Goal: Ask a question

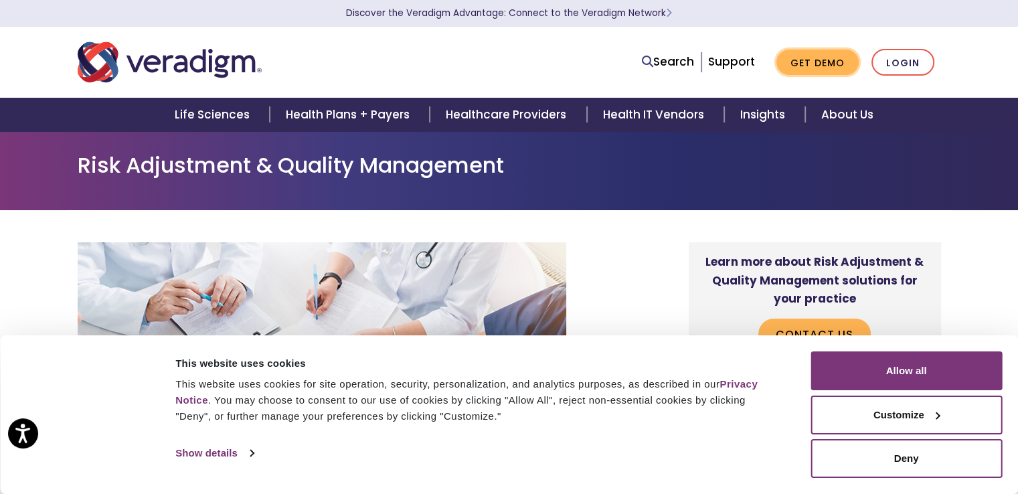
click at [827, 63] on link "Get Demo" at bounding box center [817, 63] width 82 height 26
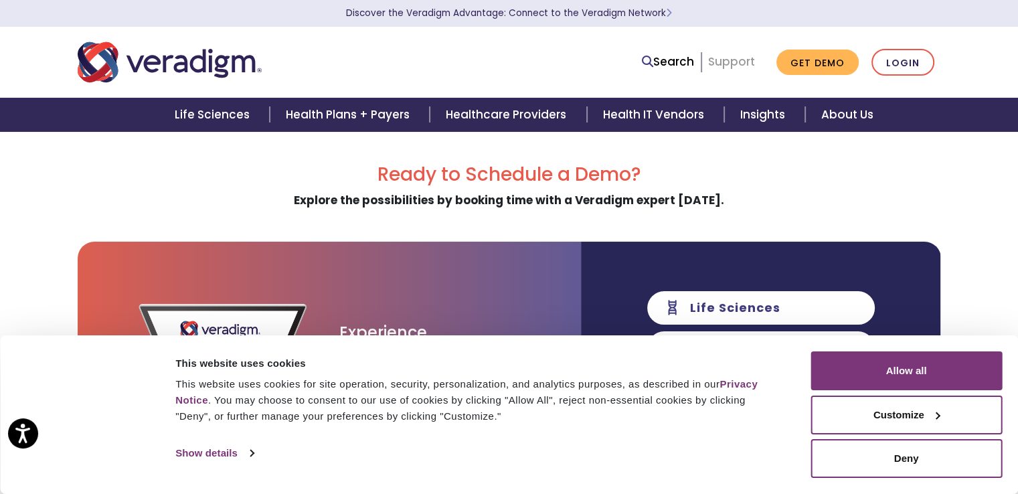
click at [732, 61] on link "Support" at bounding box center [731, 62] width 47 height 16
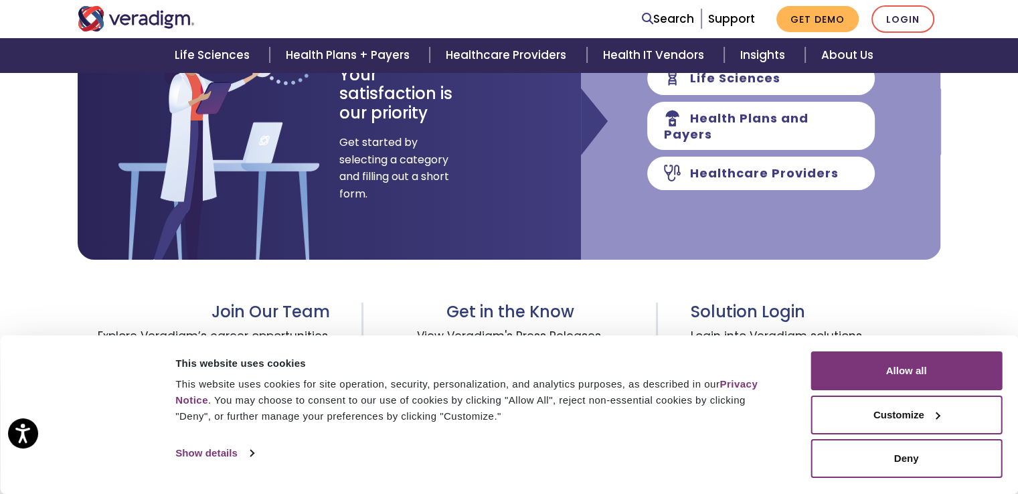
scroll to position [294, 0]
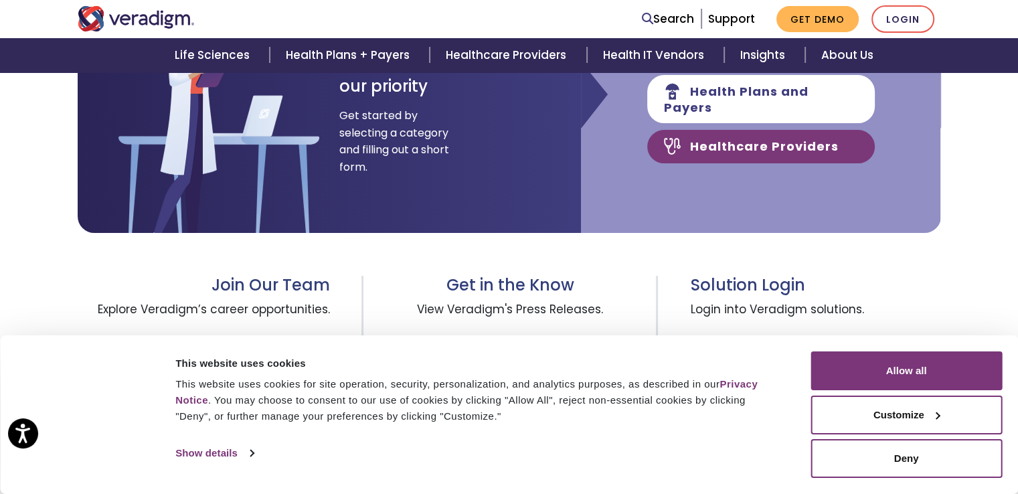
click at [792, 140] on link "Healthcare Providers" at bounding box center [760, 146] width 227 height 33
